Goal: Information Seeking & Learning: Find specific fact

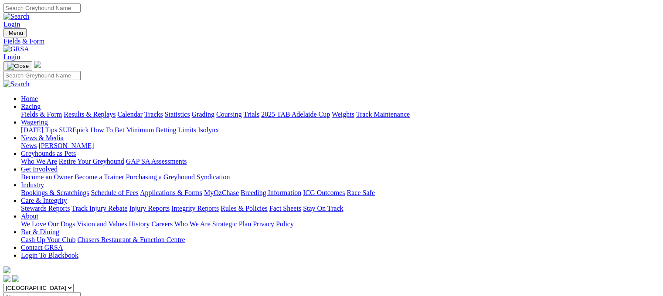
click at [107, 111] on link "Results & Replays" at bounding box center [90, 114] width 52 height 7
click at [81, 292] on input "Select date" at bounding box center [41, 296] width 77 height 9
type input "[DATE]"
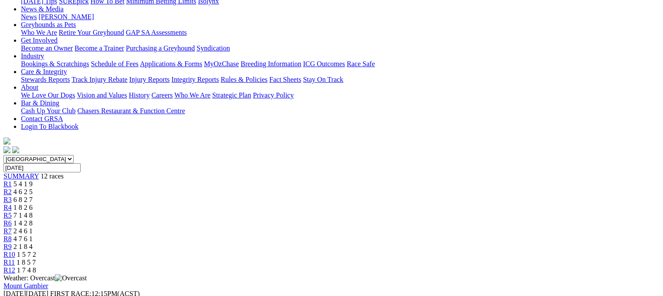
scroll to position [227, 0]
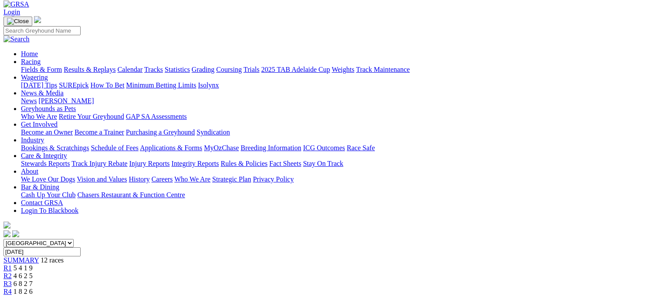
scroll to position [35, 0]
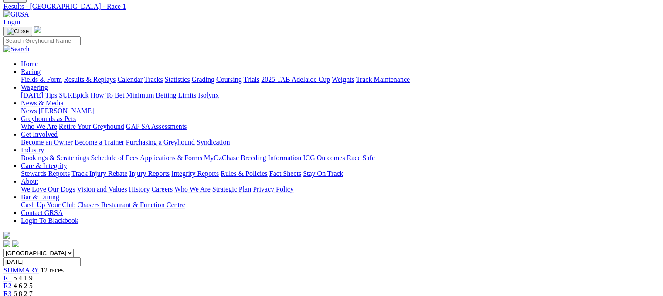
click at [184, 282] on div "R2 4 6 2 5" at bounding box center [331, 286] width 656 height 8
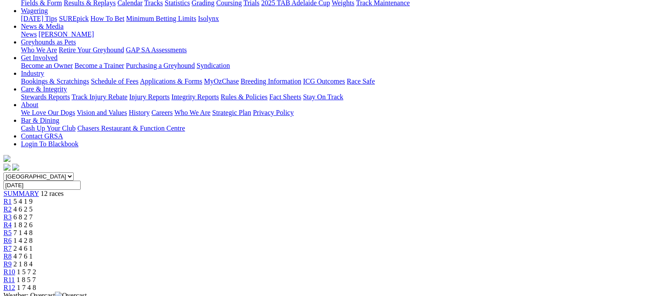
scroll to position [87, 0]
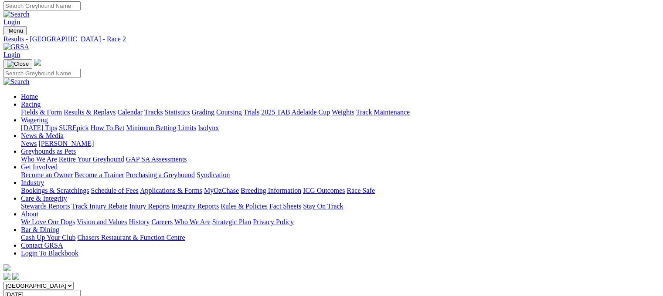
scroll to position [0, 0]
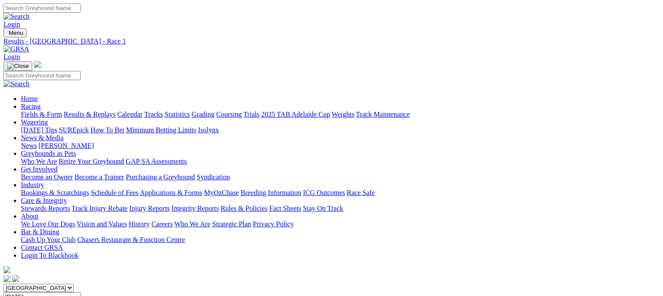
scroll to position [21, 0]
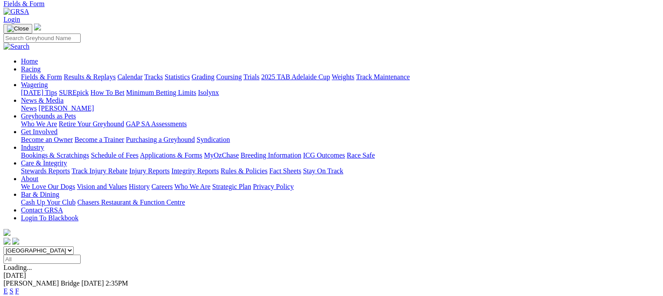
scroll to position [52, 0]
